Goal: Find specific page/section: Find specific page/section

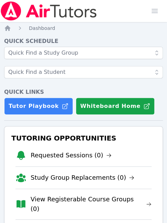
click at [110, 149] on li "Requested Sessions (0)" at bounding box center [83, 155] width 136 height 22
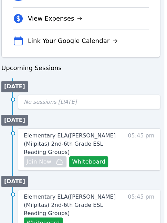
scroll to position [324, 3]
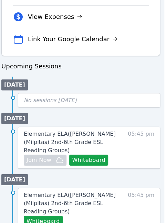
scroll to position [310, 3]
